Goal: Information Seeking & Learning: Learn about a topic

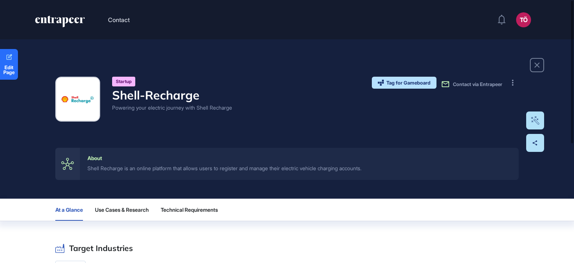
click at [66, 16] on icon "entrapeer-logo" at bounding box center [59, 22] width 51 height 12
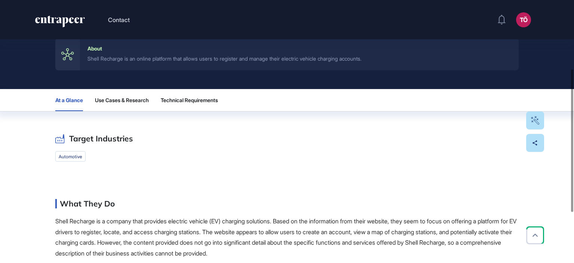
scroll to position [187, 0]
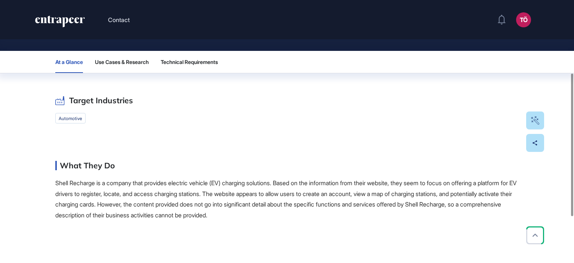
scroll to position [150, 0]
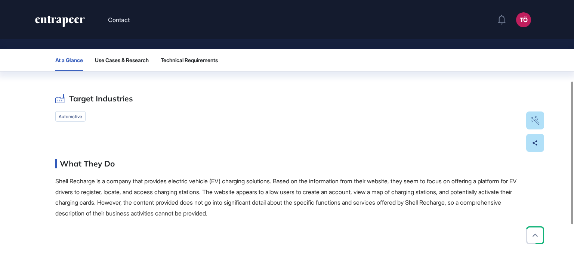
click at [0, 87] on div "At a Glance Use Cases & Research Technical Requirements Target Industries autom…" at bounding box center [287, 134] width 574 height 170
